Goal: Task Accomplishment & Management: Manage account settings

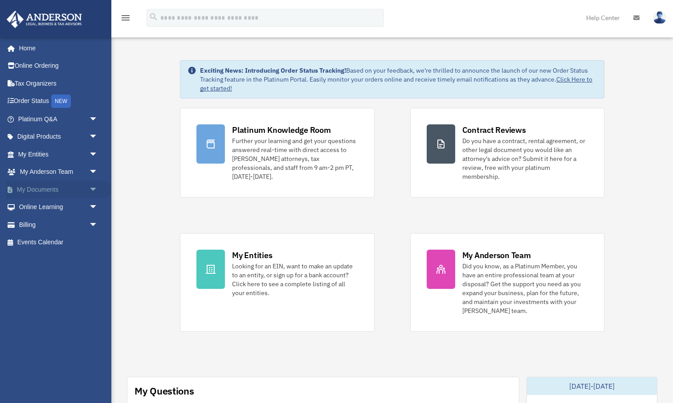
click at [45, 187] on link "My Documents arrow_drop_down" at bounding box center [58, 189] width 105 height 18
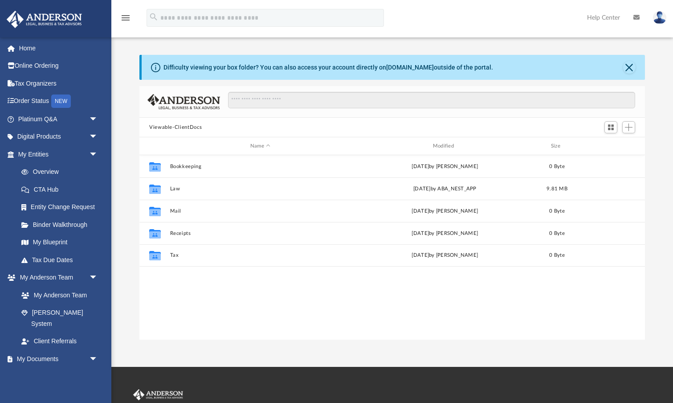
scroll to position [0, 0]
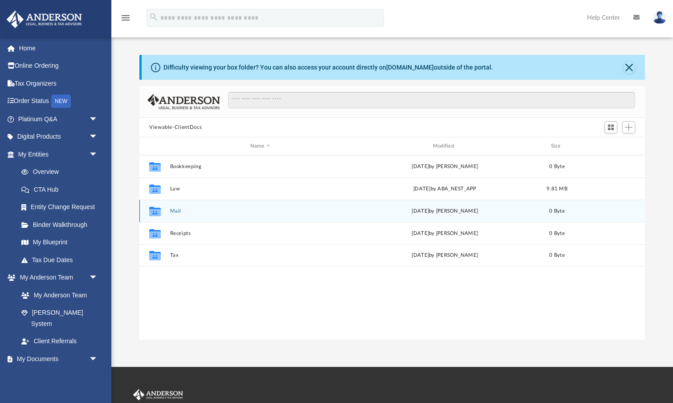
click at [175, 209] on button "Mail" at bounding box center [260, 211] width 181 height 6
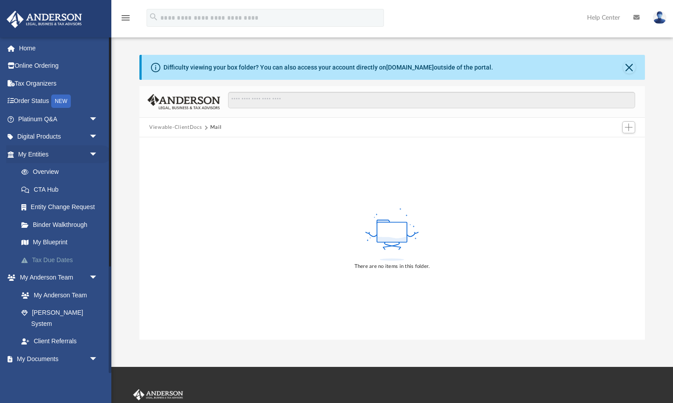
click at [62, 253] on link "Tax Due Dates" at bounding box center [61, 260] width 99 height 18
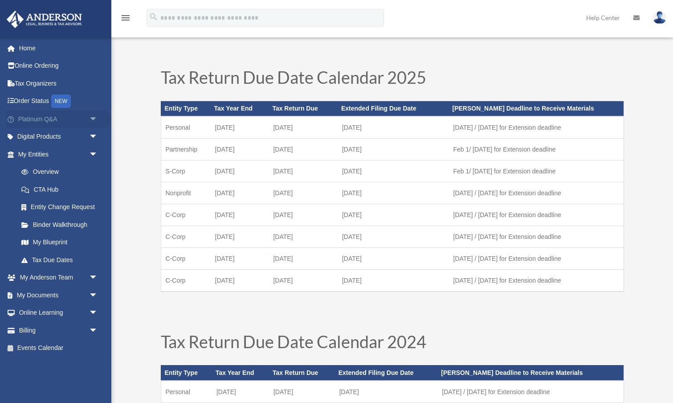
click at [45, 118] on link "Platinum Q&A arrow_drop_down" at bounding box center [58, 119] width 105 height 18
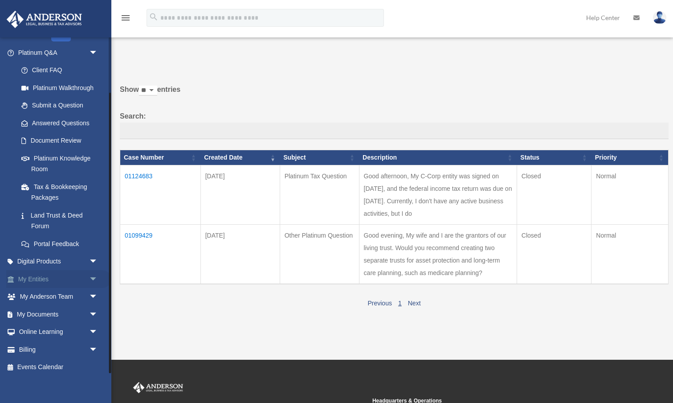
scroll to position [66, 0]
click at [67, 292] on link "My Anderson Team arrow_drop_down" at bounding box center [58, 297] width 105 height 18
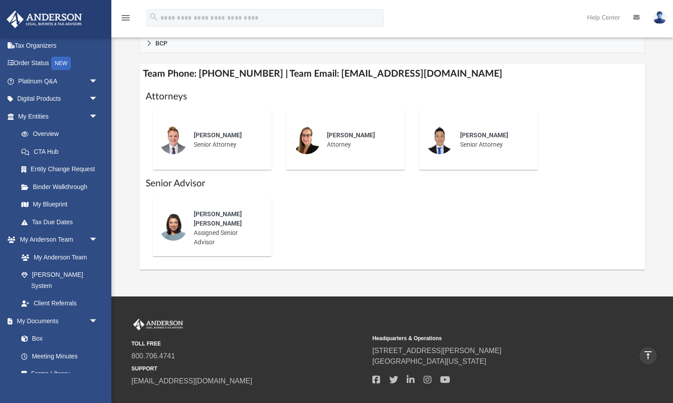
scroll to position [327, 0]
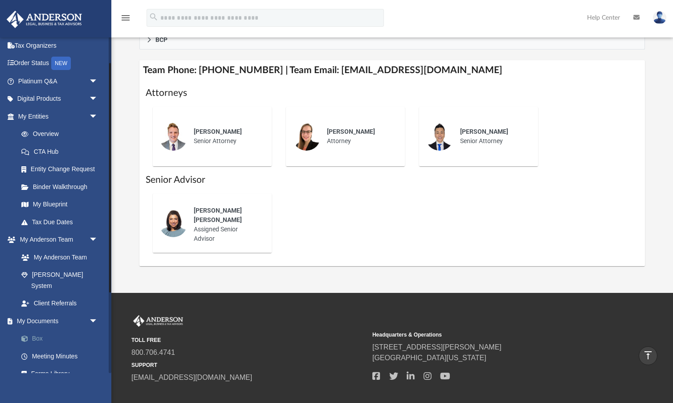
click at [40, 329] on link "Box" at bounding box center [61, 338] width 99 height 18
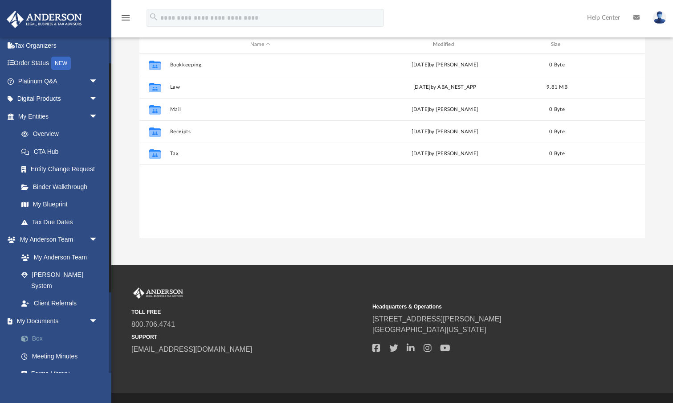
scroll to position [203, 505]
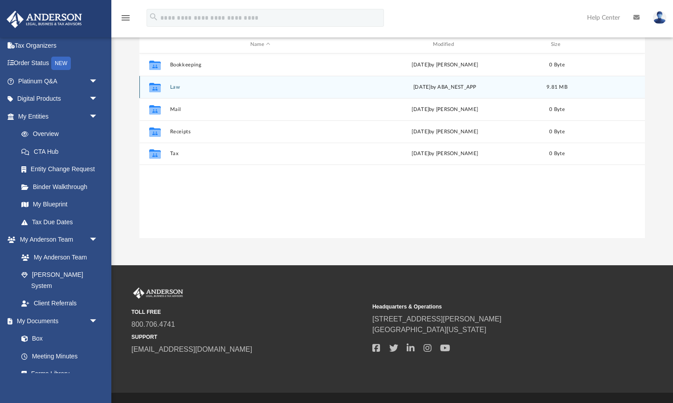
click at [176, 87] on button "Law" at bounding box center [260, 87] width 181 height 6
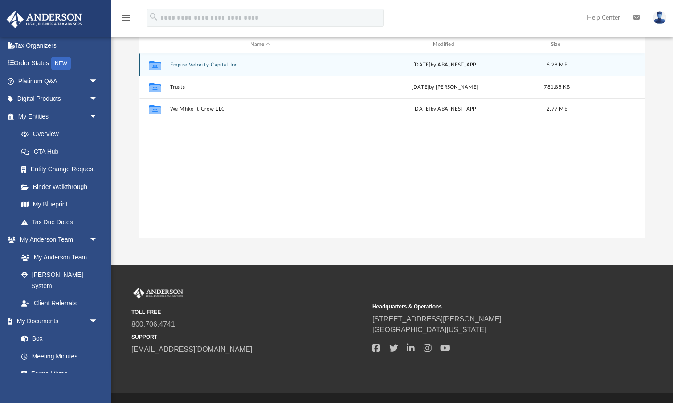
click at [211, 65] on button "Empire Velocity Capital Inc." at bounding box center [260, 65] width 181 height 6
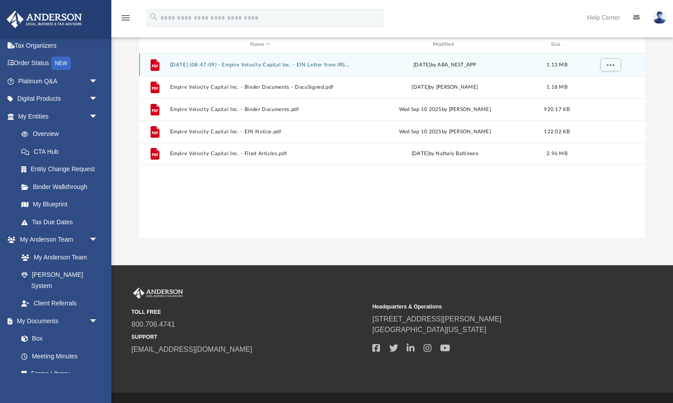
click at [254, 65] on button "[DATE] (08:47:09) - Empire Velocity Capital Inc. - EIN Letter from IRS.pdf" at bounding box center [260, 65] width 181 height 6
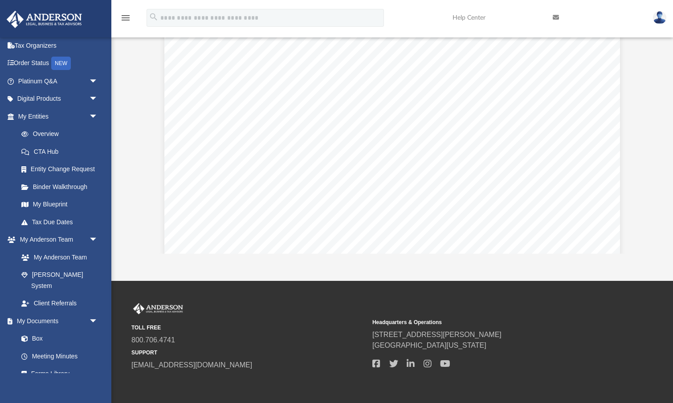
scroll to position [589, 0]
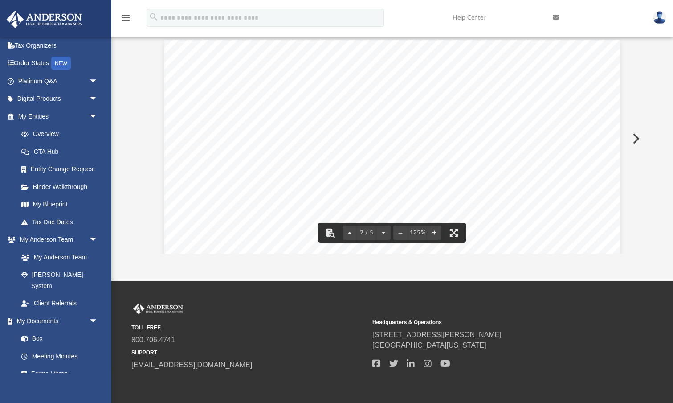
click at [127, 17] on icon "menu" at bounding box center [125, 17] width 11 height 11
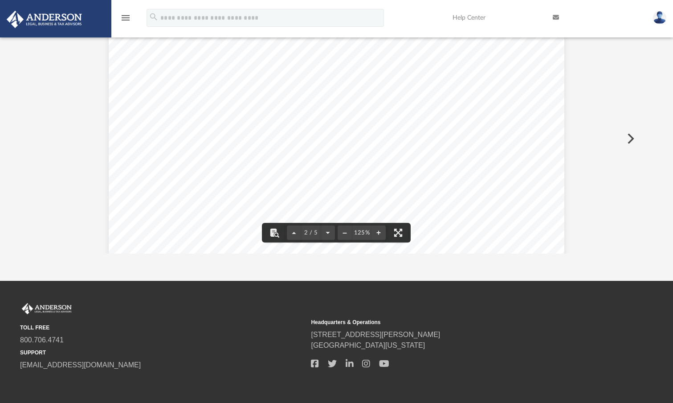
scroll to position [0, 0]
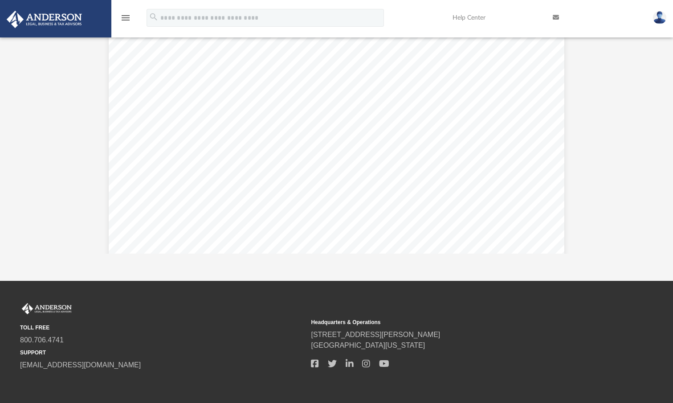
click at [128, 19] on icon "menu" at bounding box center [125, 17] width 11 height 11
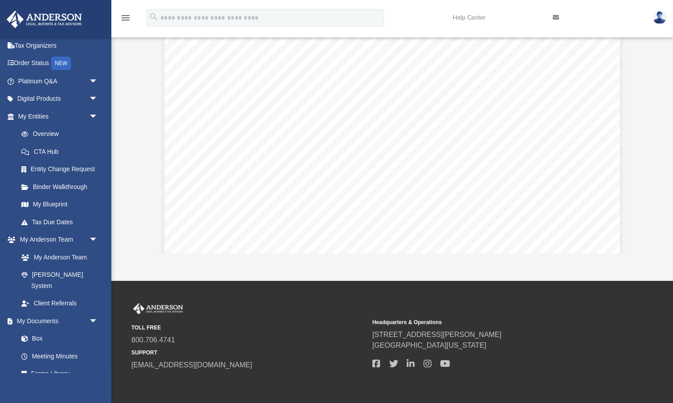
scroll to position [203, 505]
click at [51, 329] on link "Box" at bounding box center [61, 338] width 99 height 18
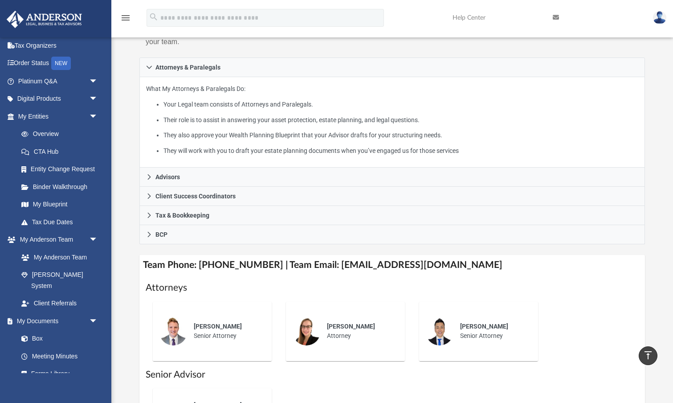
scroll to position [183, 0]
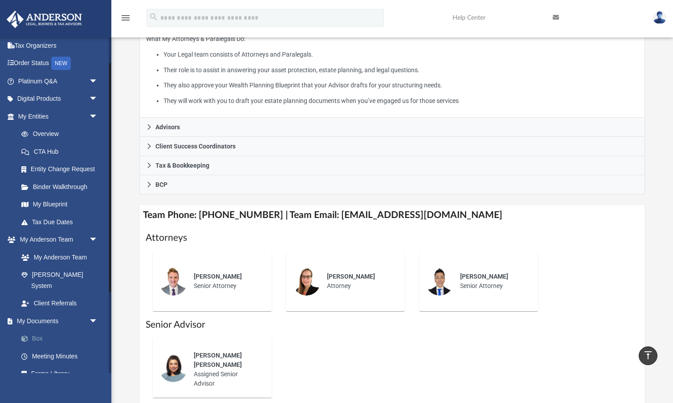
click at [53, 329] on link "Box" at bounding box center [61, 338] width 99 height 18
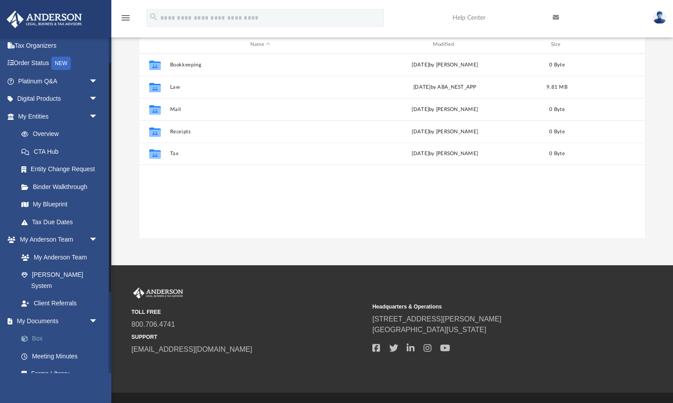
scroll to position [203, 505]
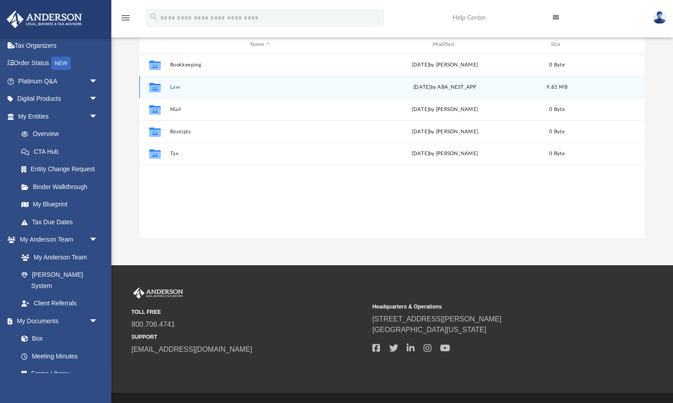
click at [181, 86] on button "Law" at bounding box center [260, 87] width 181 height 6
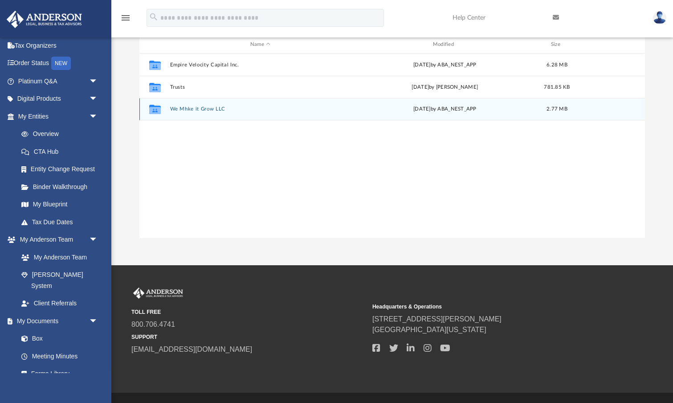
click at [198, 110] on button "We Mhke it Grow LLC" at bounding box center [260, 109] width 181 height 6
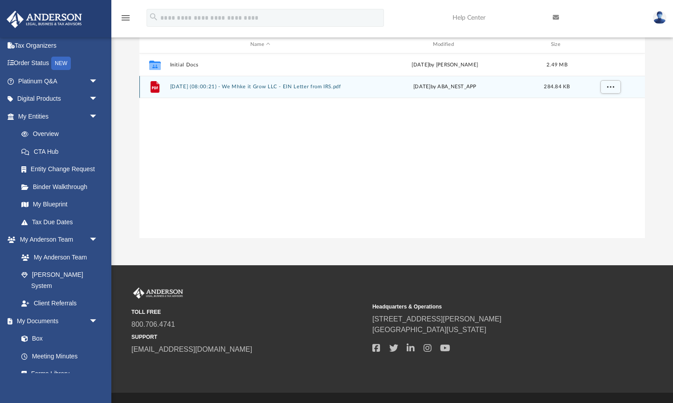
click at [221, 86] on button "[DATE] (08:00:21) - We Mhke it Grow LLC - EIN Letter from IRS.pdf" at bounding box center [260, 87] width 181 height 6
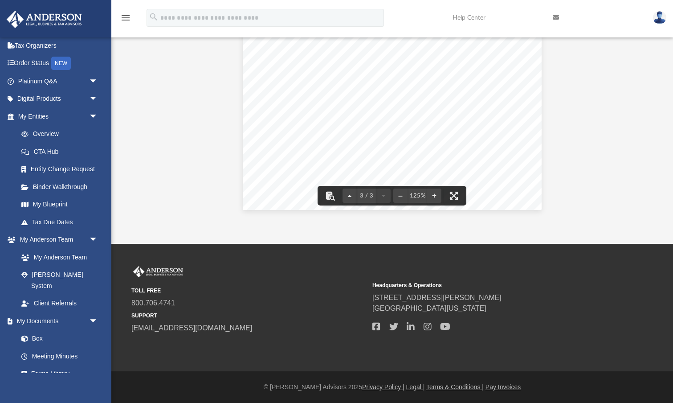
scroll to position [123, 0]
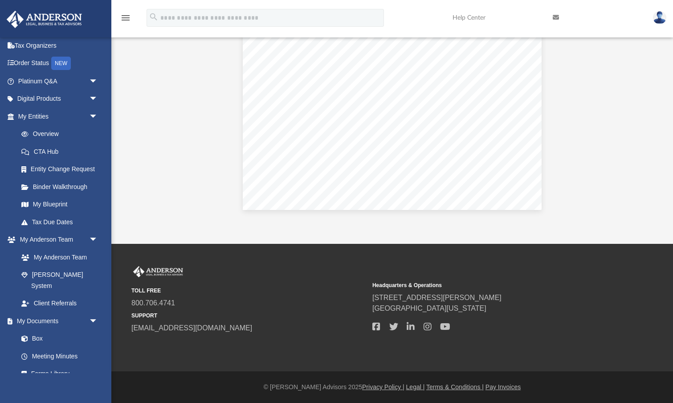
click at [124, 17] on icon "menu" at bounding box center [125, 17] width 11 height 11
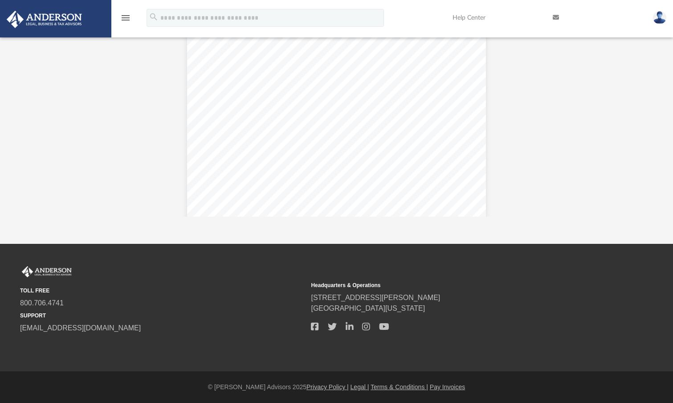
scroll to position [0, 0]
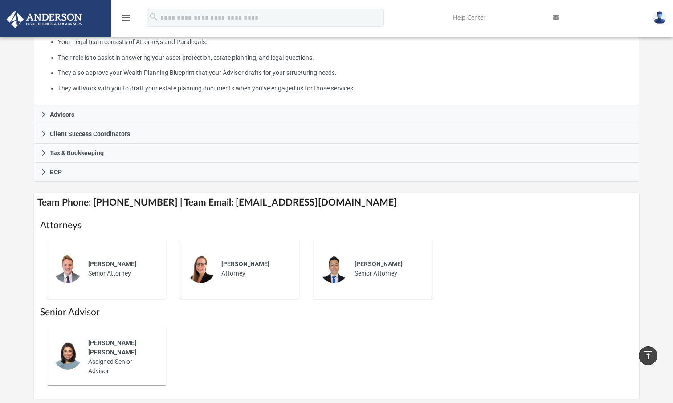
click at [126, 18] on icon "menu" at bounding box center [125, 17] width 11 height 11
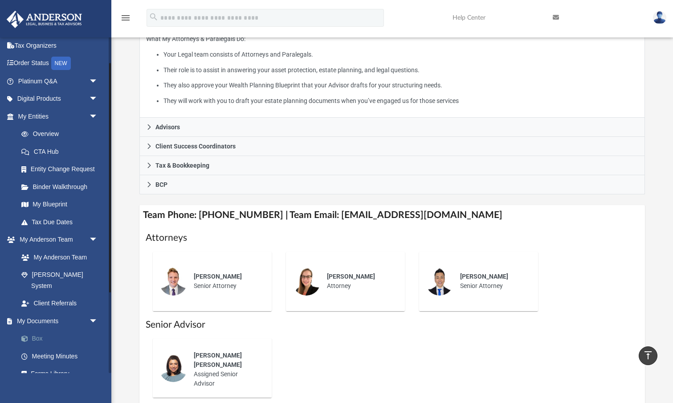
click at [44, 329] on link "Box" at bounding box center [61, 338] width 99 height 18
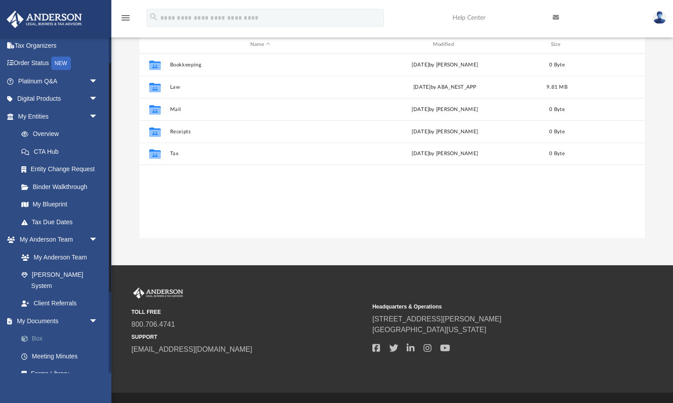
scroll to position [0, 0]
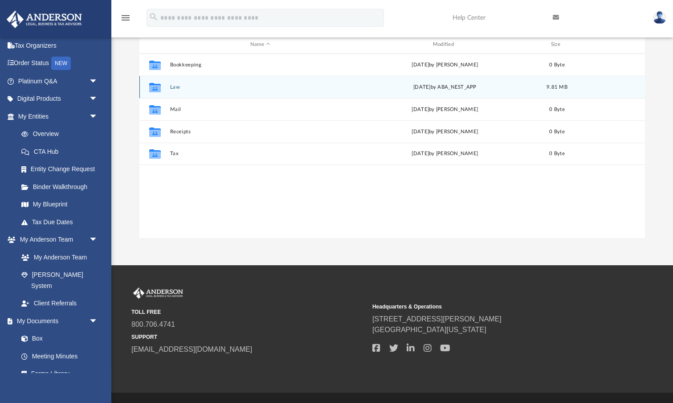
click at [440, 87] on div "[DATE] by ABA_NEST_APP" at bounding box center [444, 87] width 181 height 8
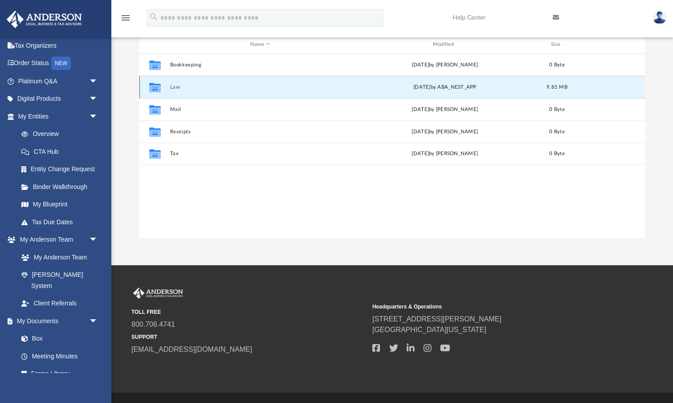
click at [185, 88] on button "Law" at bounding box center [260, 87] width 181 height 6
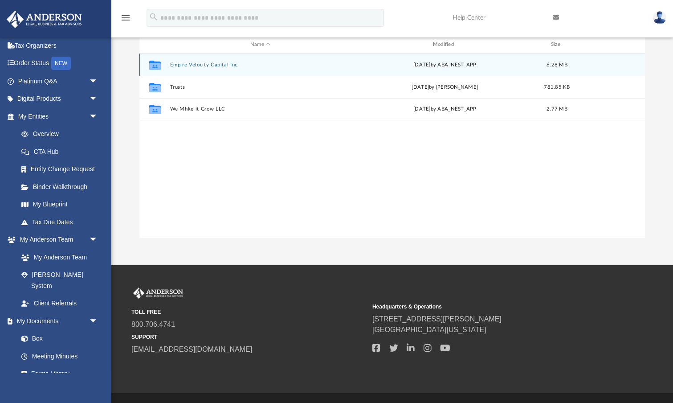
click at [224, 62] on button "Empire Velocity Capital Inc." at bounding box center [260, 65] width 181 height 6
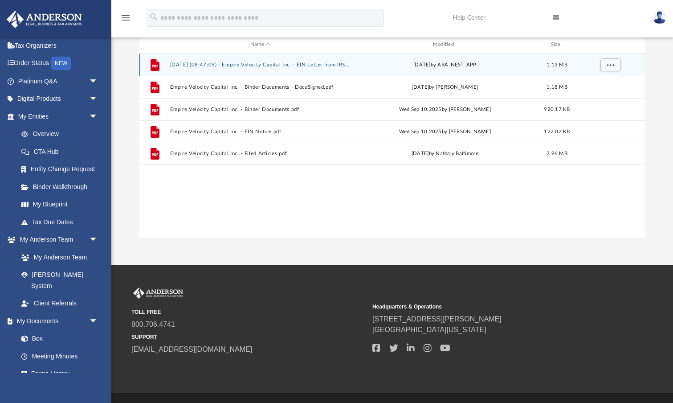
click at [266, 63] on button "[DATE] (08:47:09) - Empire Velocity Capital Inc. - EIN Letter from IRS.pdf" at bounding box center [260, 65] width 181 height 6
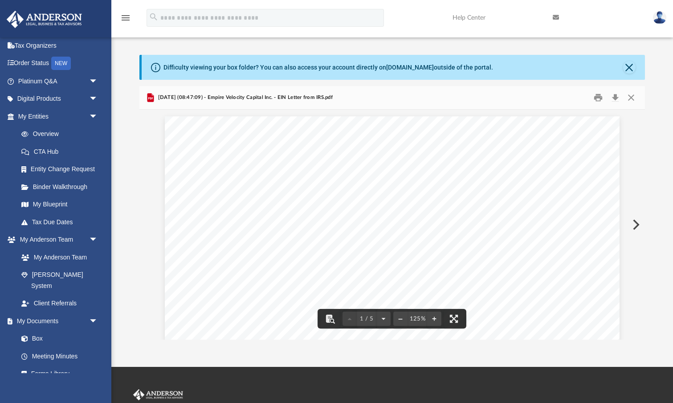
scroll to position [0, 0]
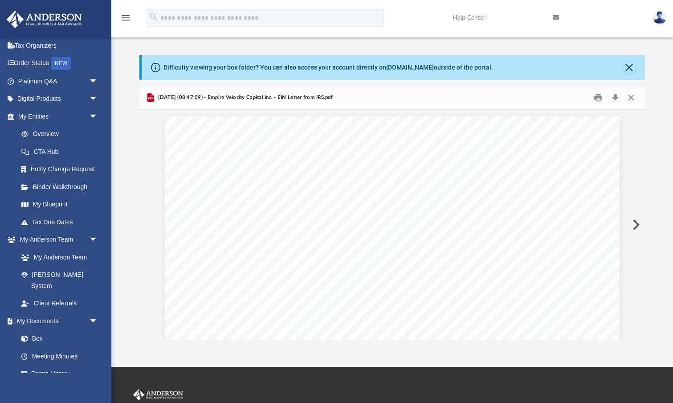
click at [124, 19] on icon "menu" at bounding box center [125, 17] width 11 height 11
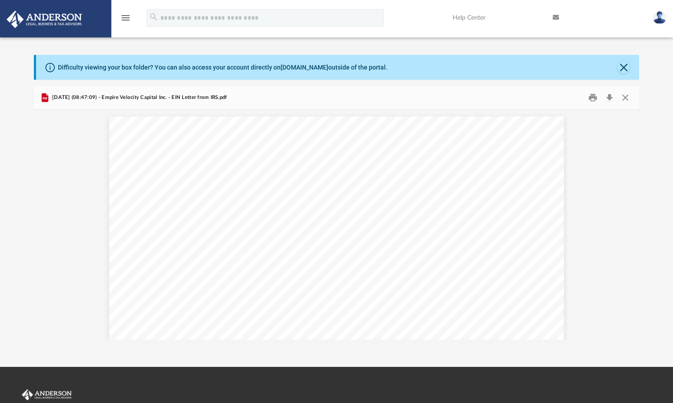
scroll to position [0, 0]
click at [624, 69] on button "Close" at bounding box center [623, 67] width 12 height 12
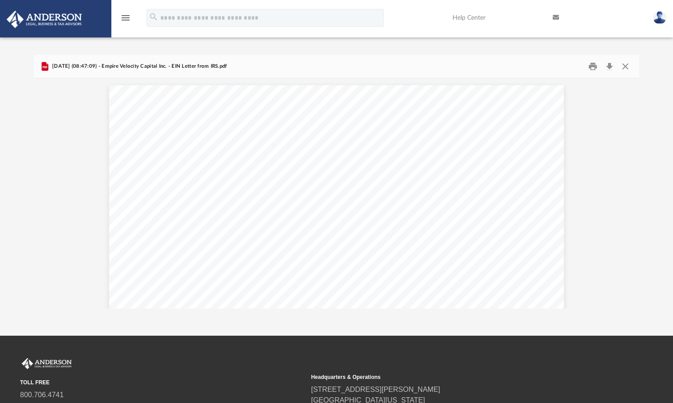
click at [659, 18] on img at bounding box center [659, 17] width 13 height 13
click at [656, 19] on img at bounding box center [659, 17] width 13 height 13
click at [658, 19] on img at bounding box center [659, 17] width 13 height 13
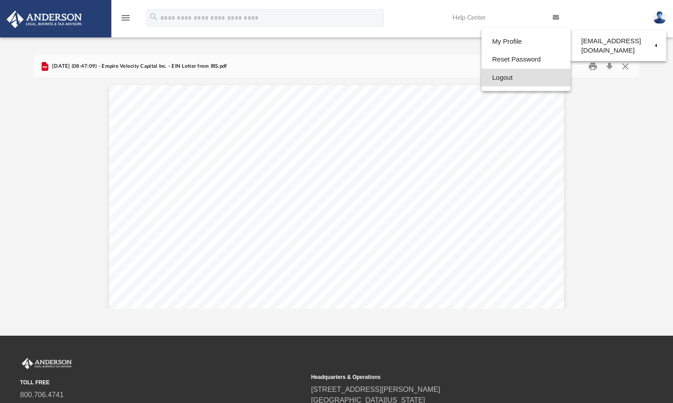
click at [520, 77] on link "Logout" at bounding box center [525, 78] width 89 height 18
